Goal: Share content: Share content

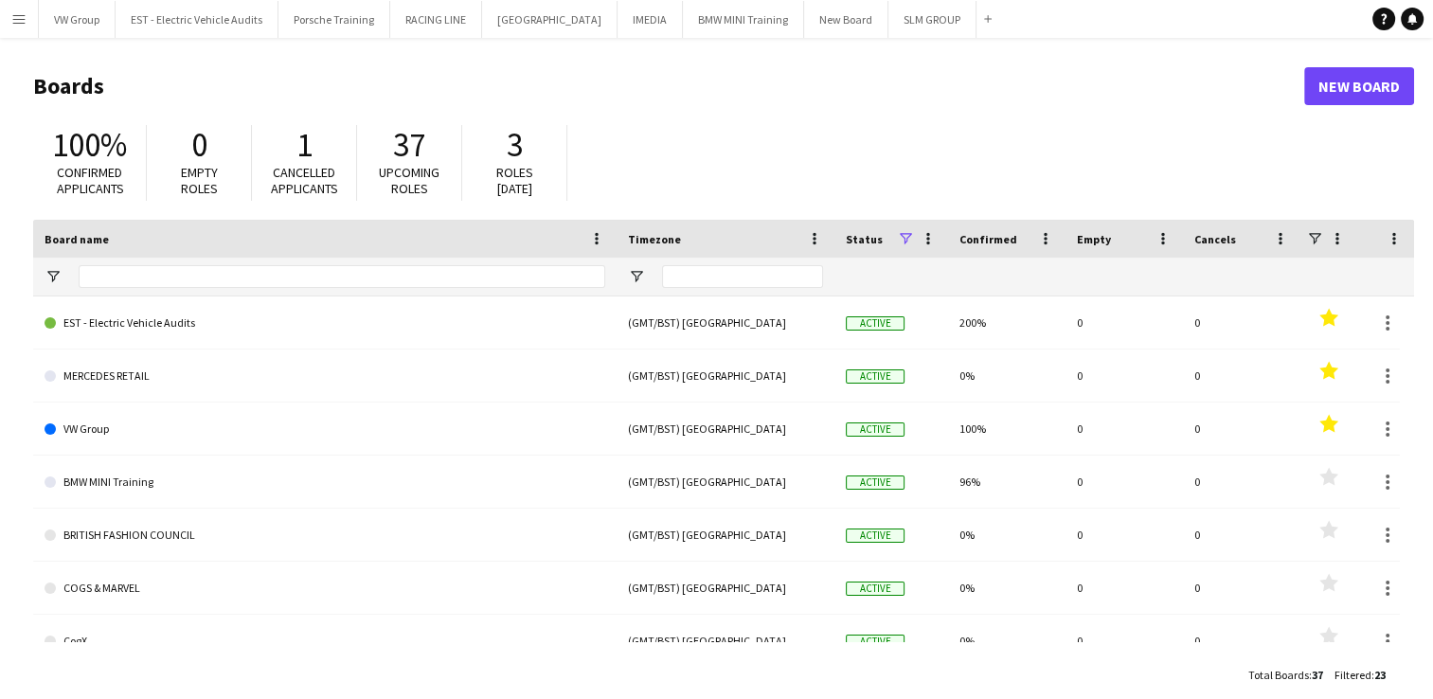
click at [27, 17] on button "Menu" at bounding box center [19, 19] width 38 height 38
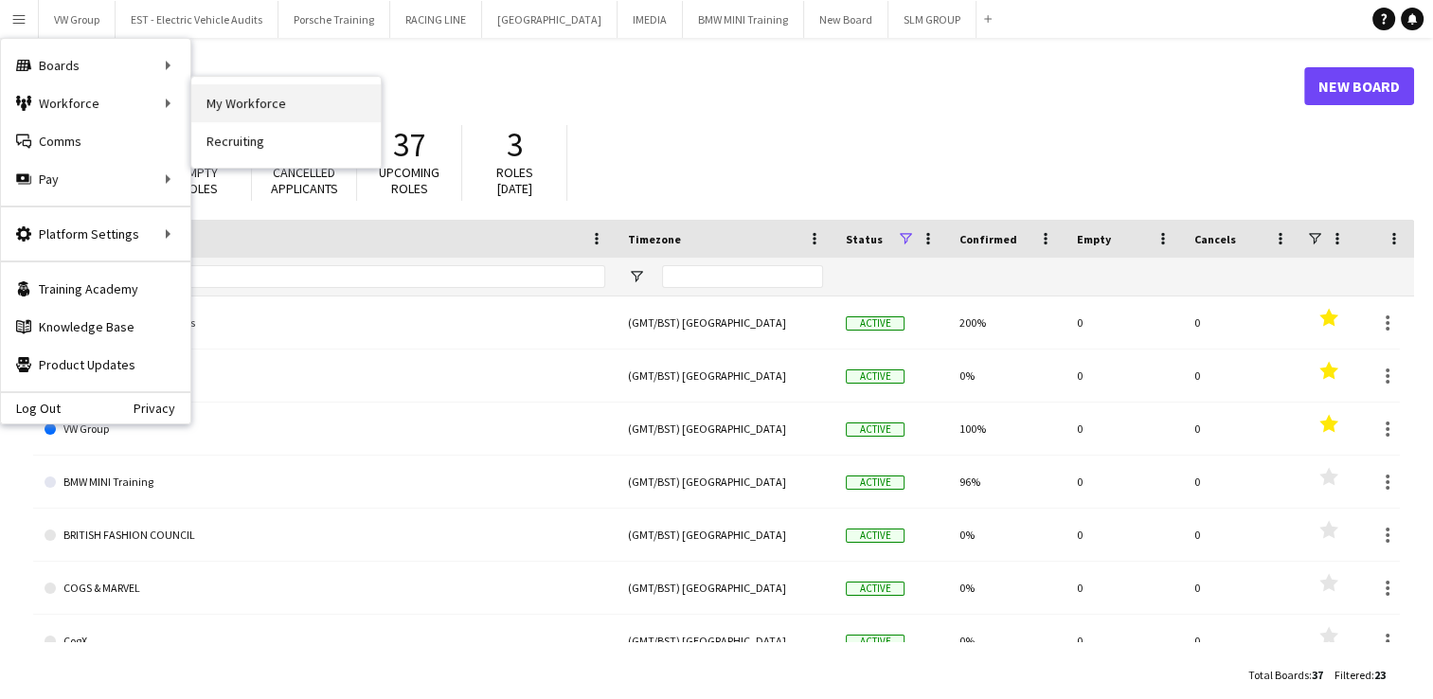
click at [248, 106] on link "My Workforce" at bounding box center [285, 103] width 189 height 38
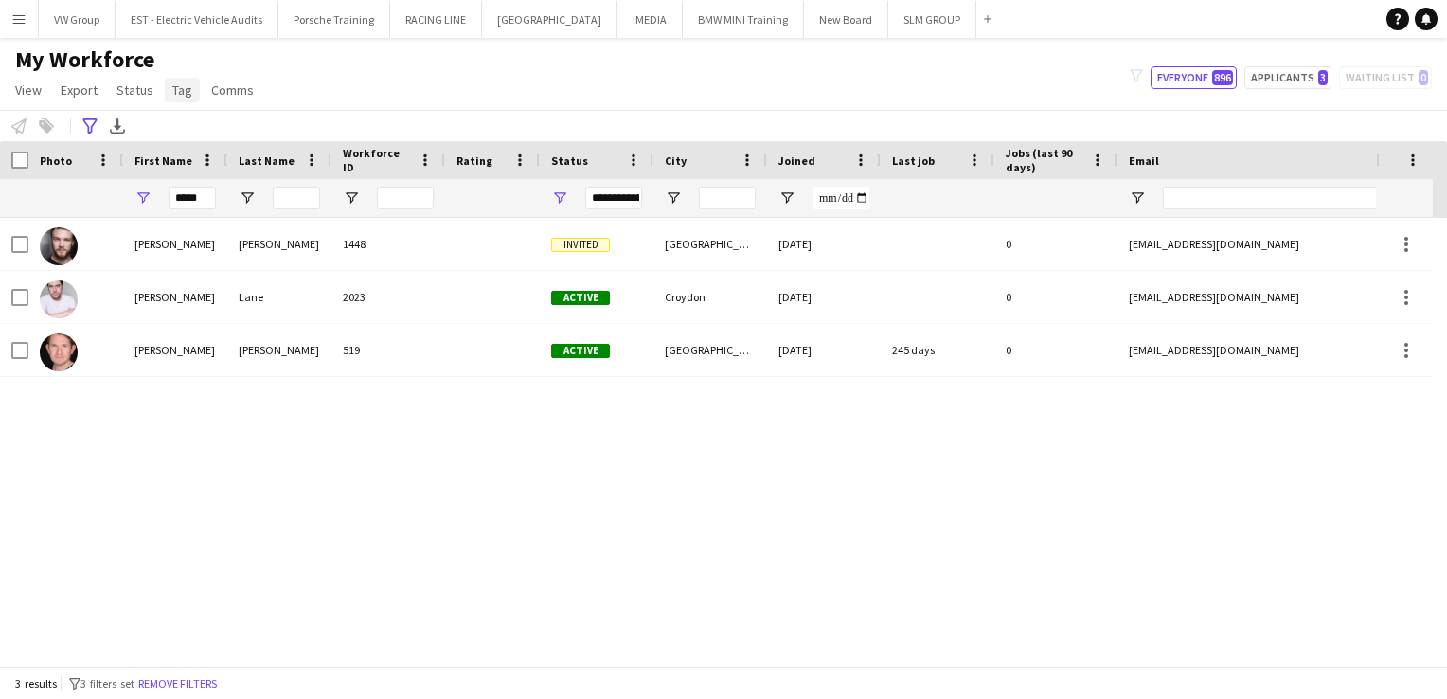
click at [186, 93] on span "Tag" at bounding box center [182, 89] width 20 height 17
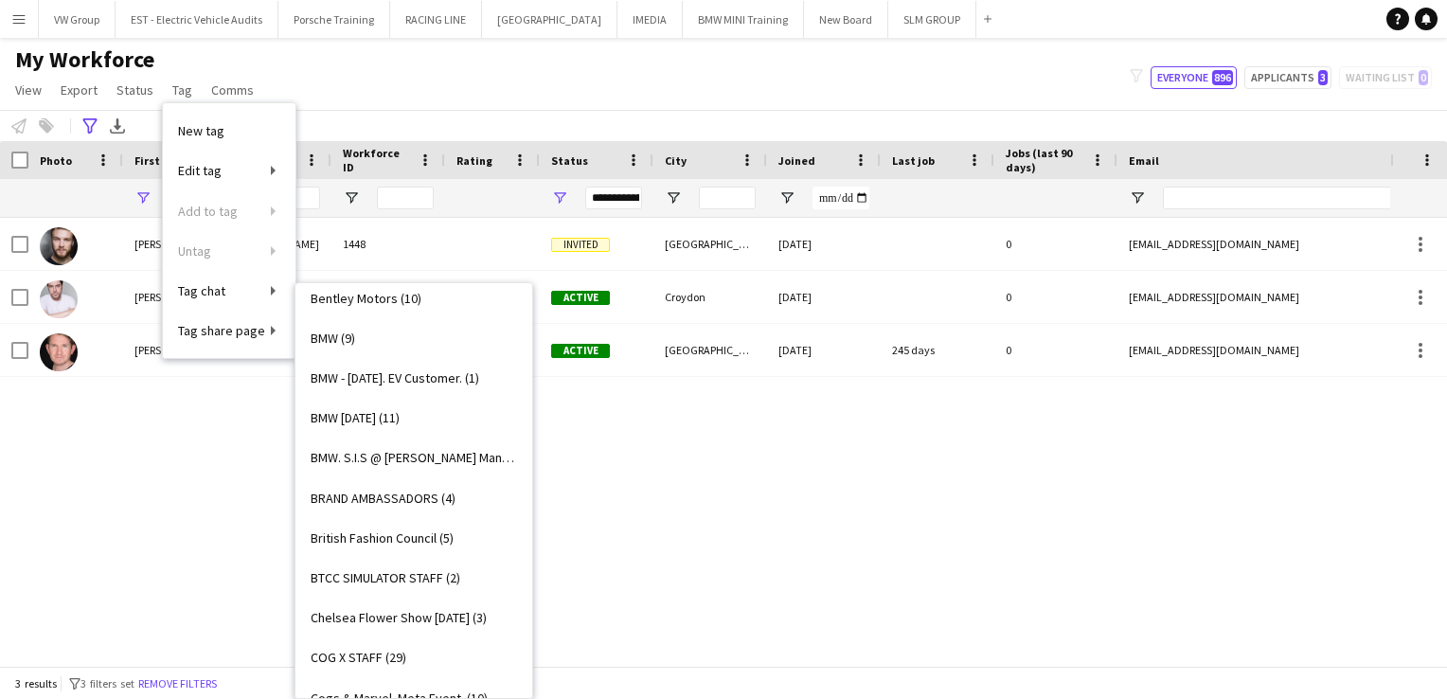
scroll to position [467, 0]
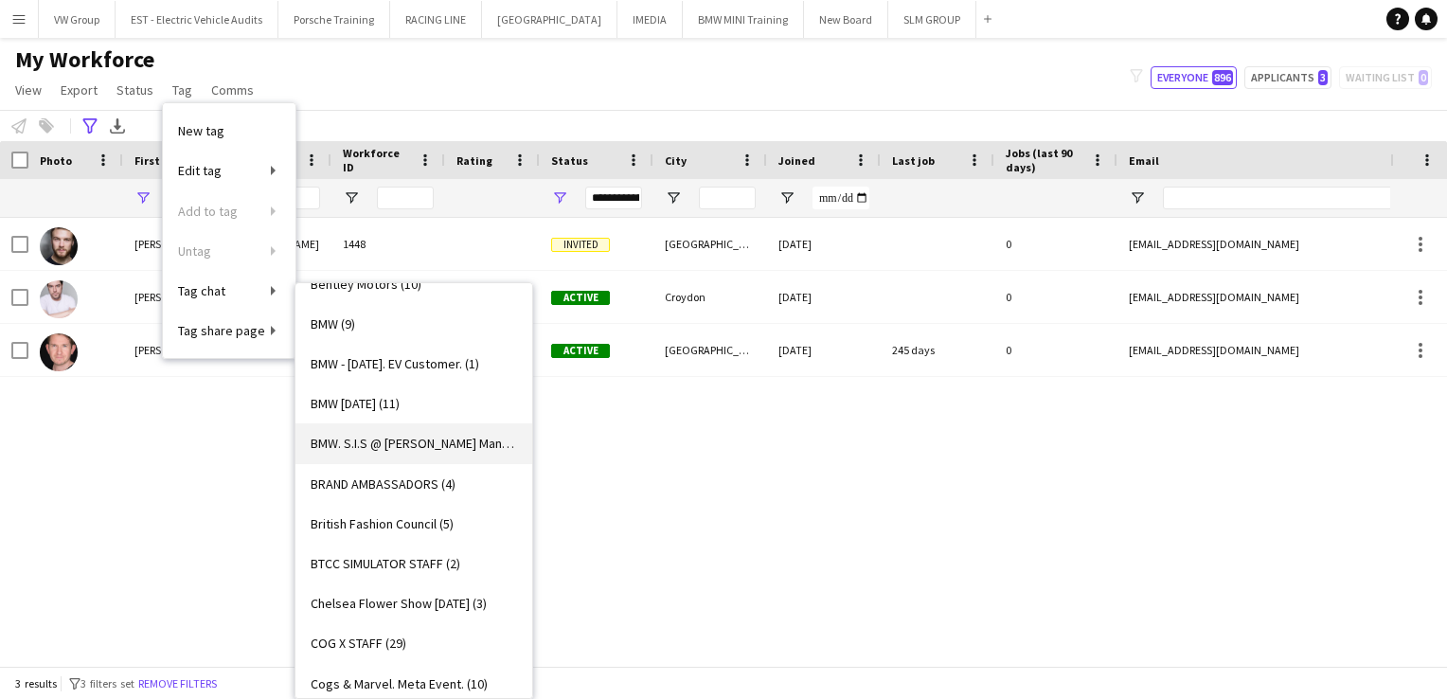
click at [450, 437] on span "BMW. S.I.S @ [PERSON_NAME] Manchester, [DATE] & [DATE]. (4)" at bounding box center [414, 443] width 206 height 17
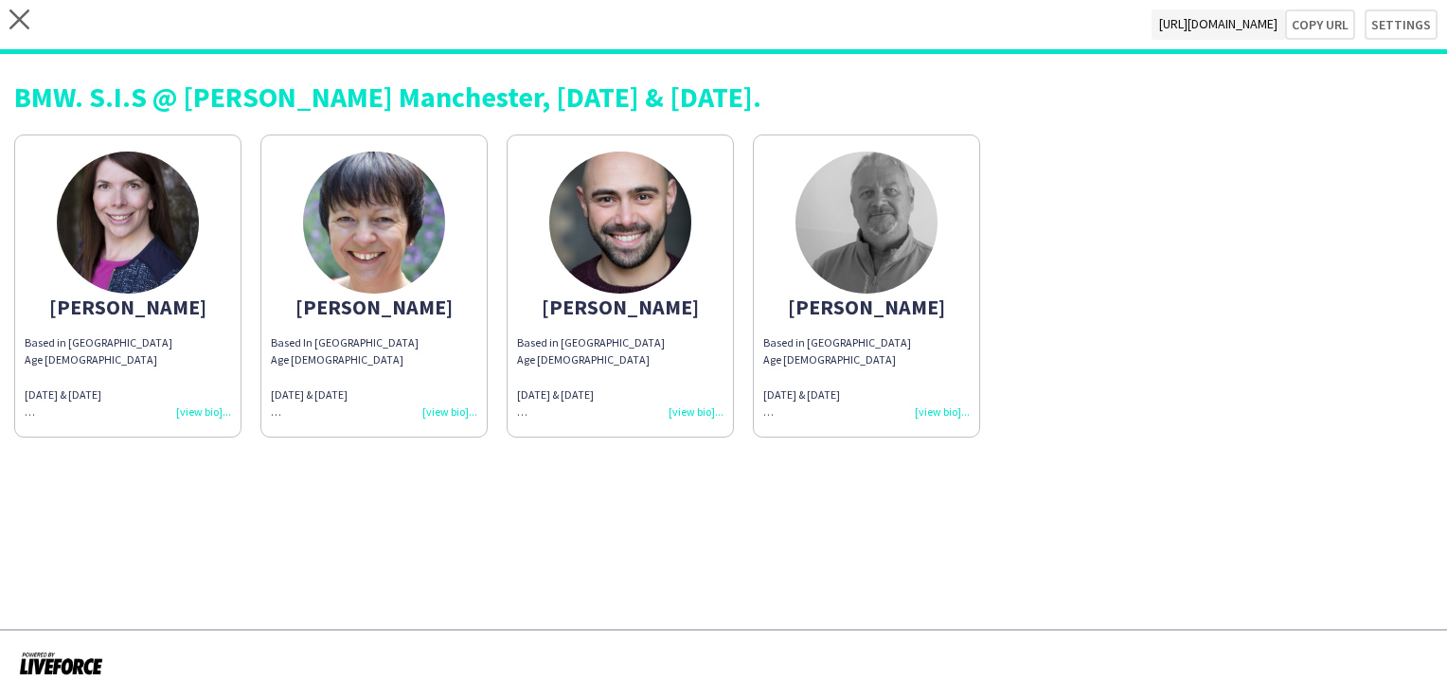
click at [1151, 26] on span "[URL][DOMAIN_NAME]" at bounding box center [1217, 24] width 133 height 30
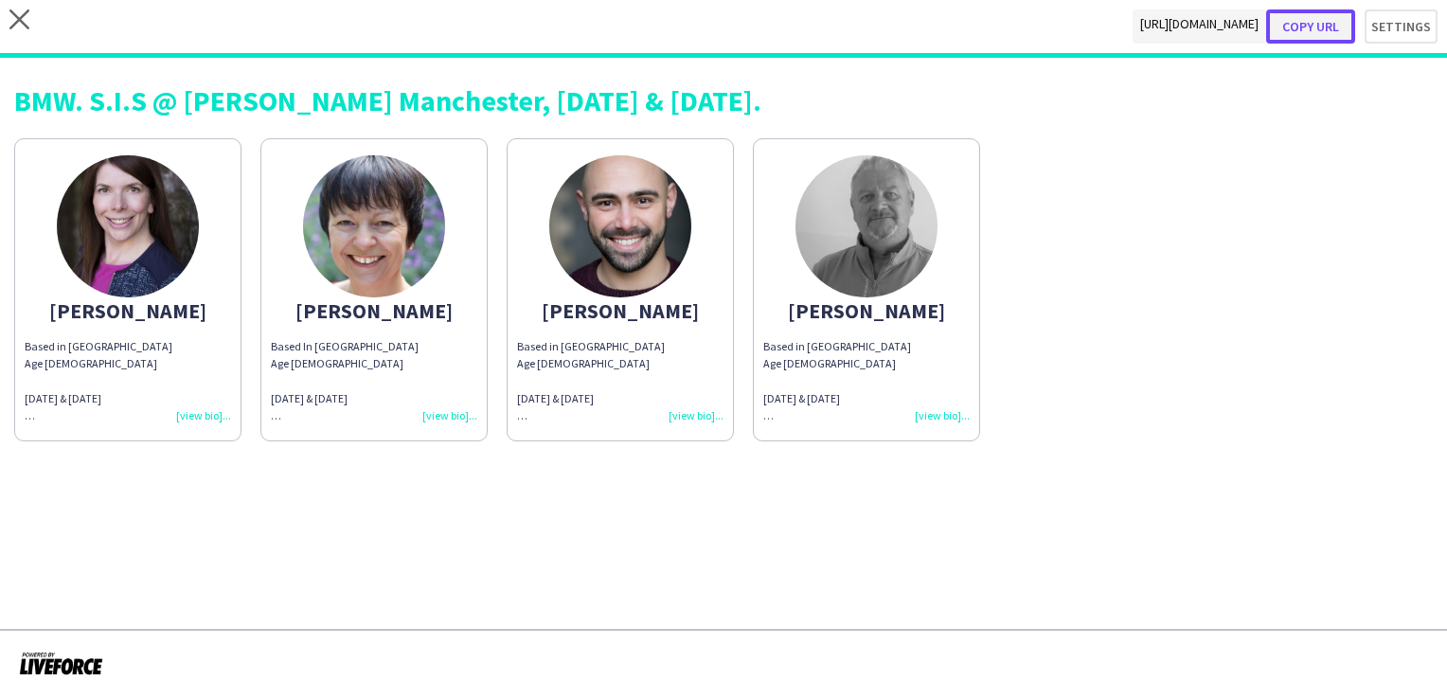
click at [1312, 27] on button "Copy url" at bounding box center [1310, 26] width 89 height 34
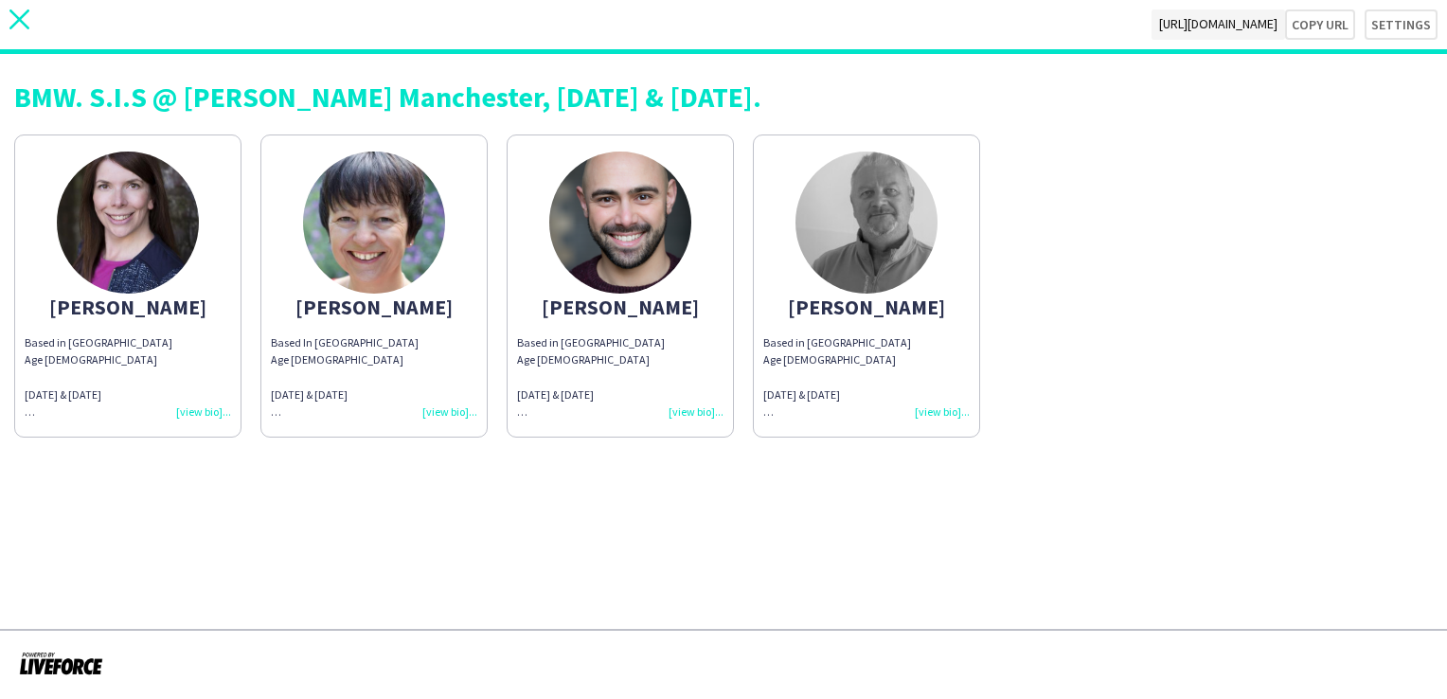
click at [23, 22] on icon at bounding box center [19, 19] width 20 height 20
